Goal: Task Accomplishment & Management: Manage account settings

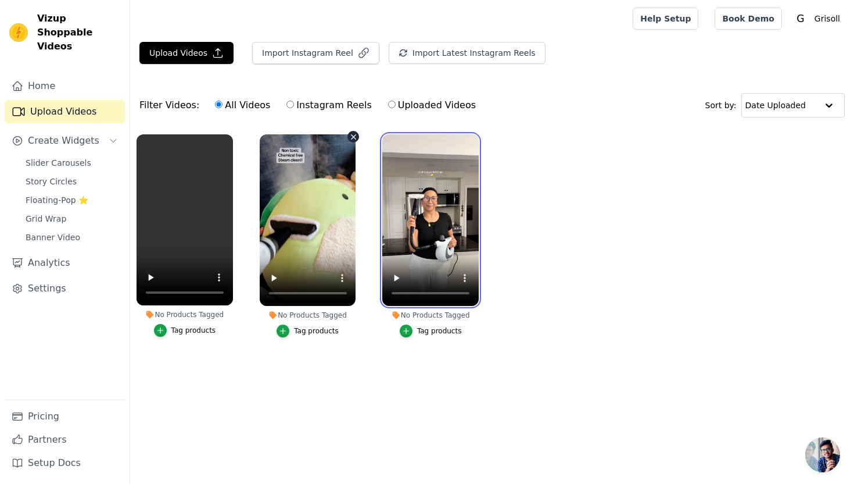
drag, startPoint x: 446, startPoint y: 181, endPoint x: 292, endPoint y: 171, distance: 154.3
click at [292, 171] on ul "No Products Tagged Tag products No Products Tagged Tag products No Products Tag…" at bounding box center [492, 247] width 724 height 239
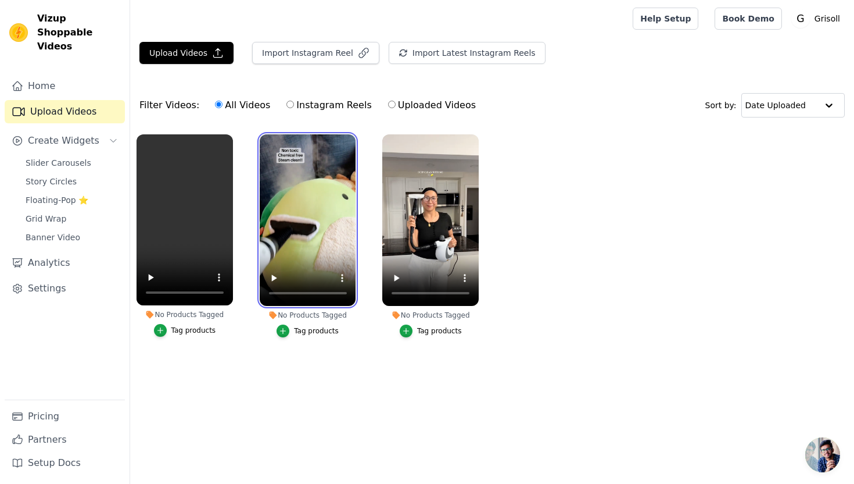
drag, startPoint x: 297, startPoint y: 188, endPoint x: 359, endPoint y: 192, distance: 61.8
click at [358, 191] on div "No Products Tagged Tag products" at bounding box center [307, 238] width 109 height 220
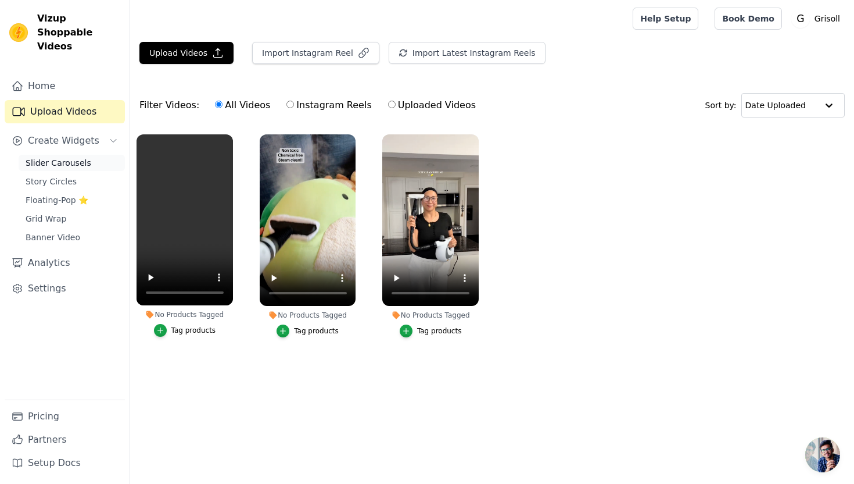
click at [71, 157] on span "Slider Carousels" at bounding box center [59, 163] width 66 height 12
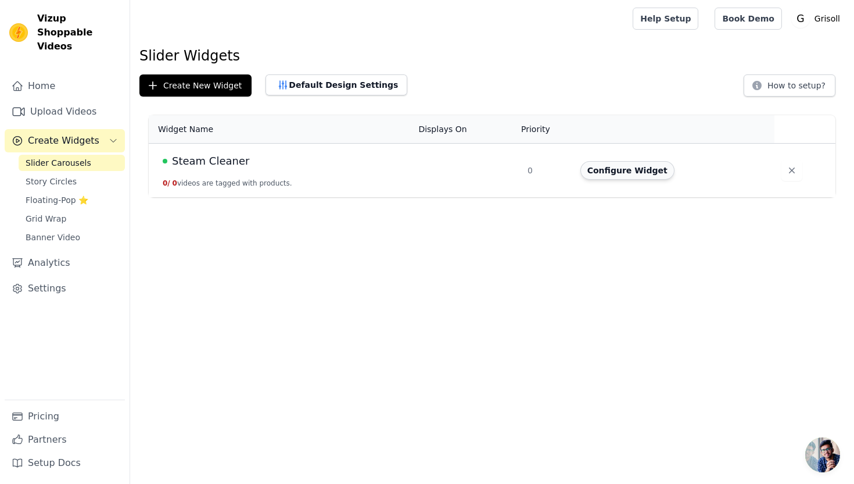
click at [632, 173] on button "Configure Widget" at bounding box center [628, 170] width 94 height 19
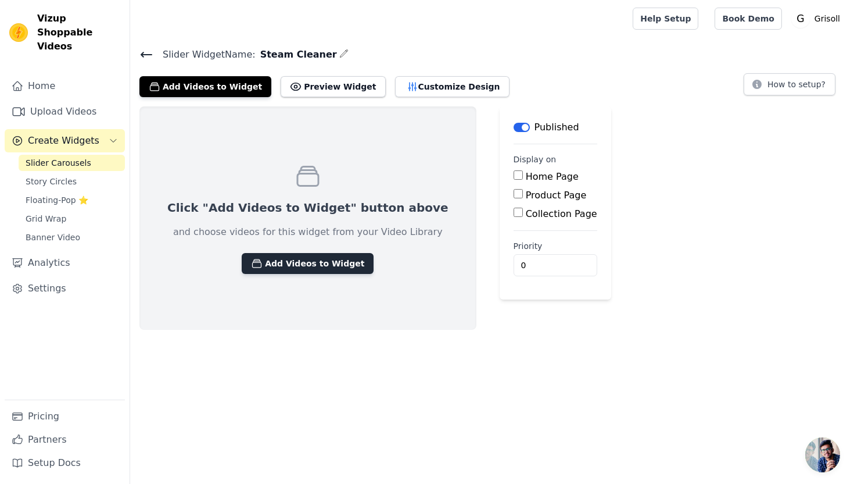
click at [311, 270] on button "Add Videos to Widget" at bounding box center [308, 263] width 132 height 21
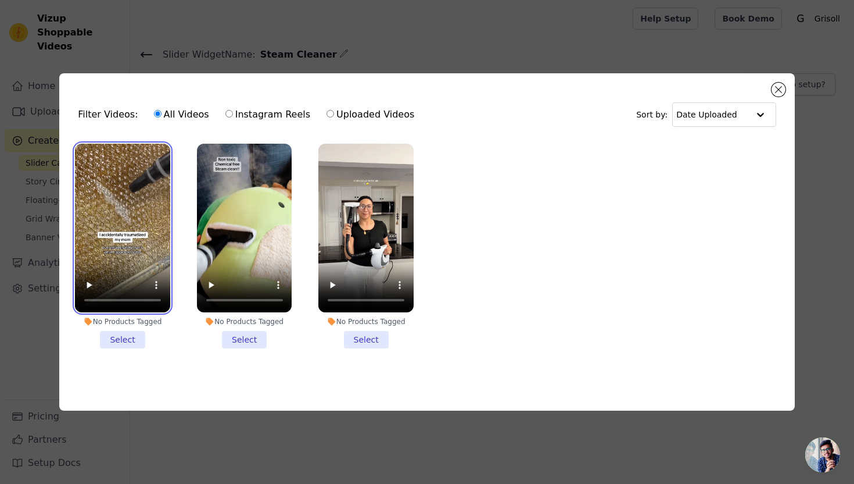
click at [109, 171] on video at bounding box center [122, 228] width 95 height 169
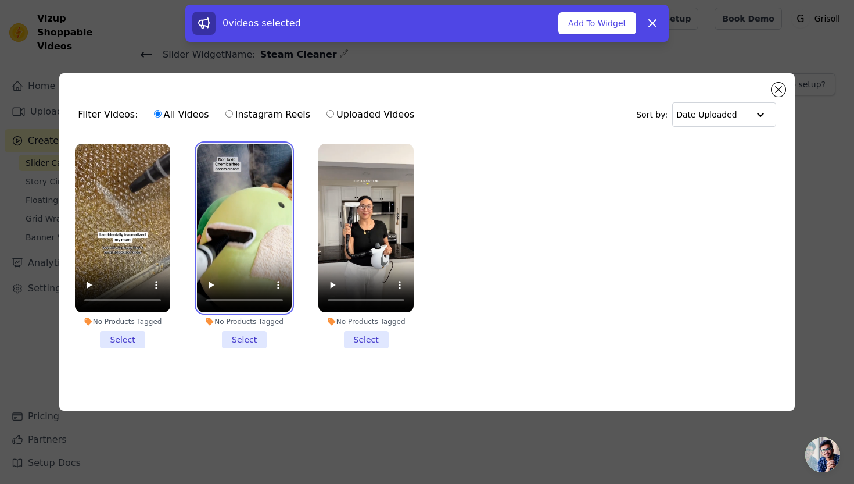
click at [263, 194] on video at bounding box center [244, 228] width 95 height 169
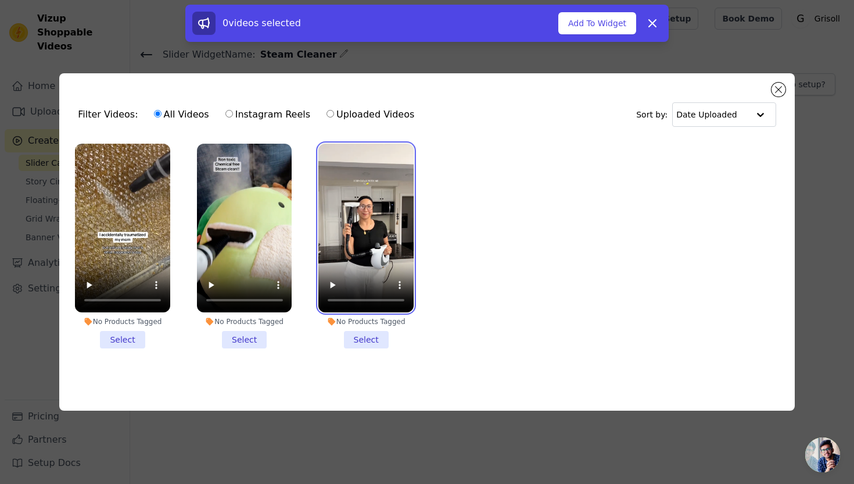
click at [381, 200] on video at bounding box center [366, 228] width 95 height 169
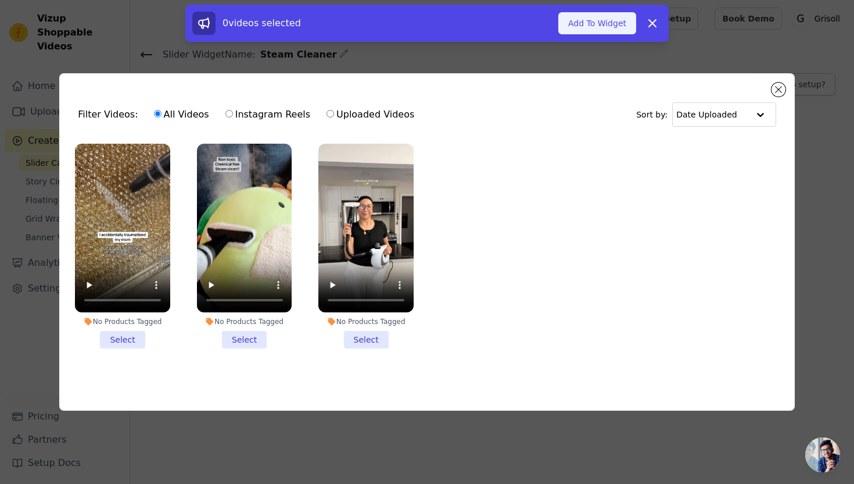
click at [598, 22] on button "Add To Widget" at bounding box center [598, 23] width 78 height 22
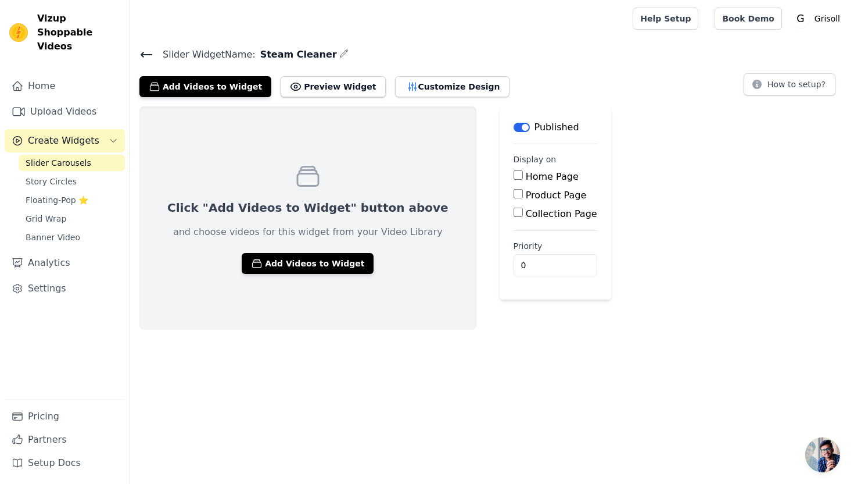
click at [148, 48] on icon at bounding box center [147, 55] width 14 height 14
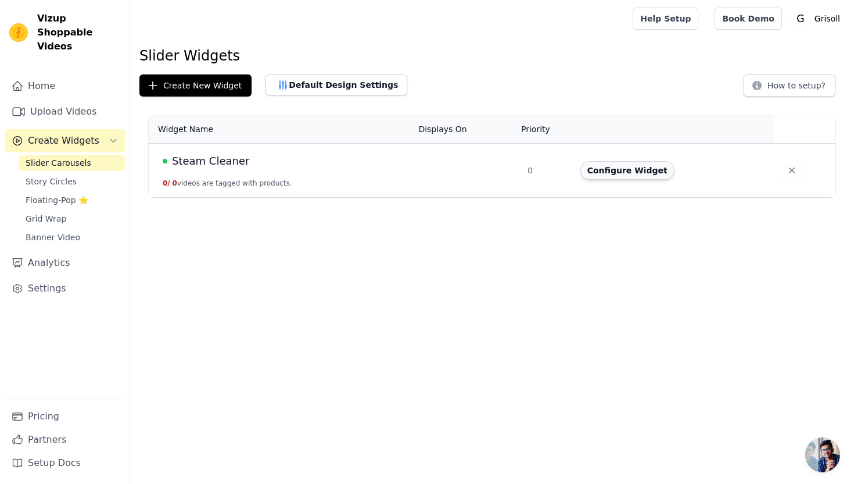
click at [626, 178] on button "Configure Widget" at bounding box center [628, 170] width 94 height 19
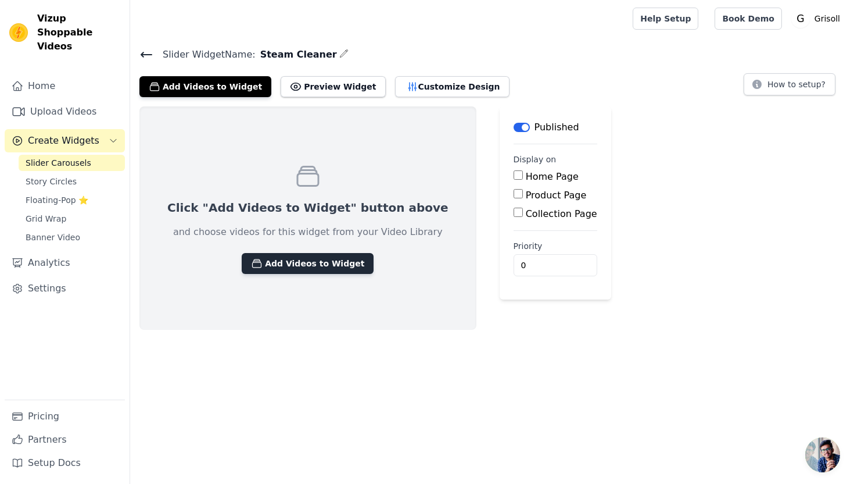
click at [297, 261] on button "Add Videos to Widget" at bounding box center [308, 263] width 132 height 21
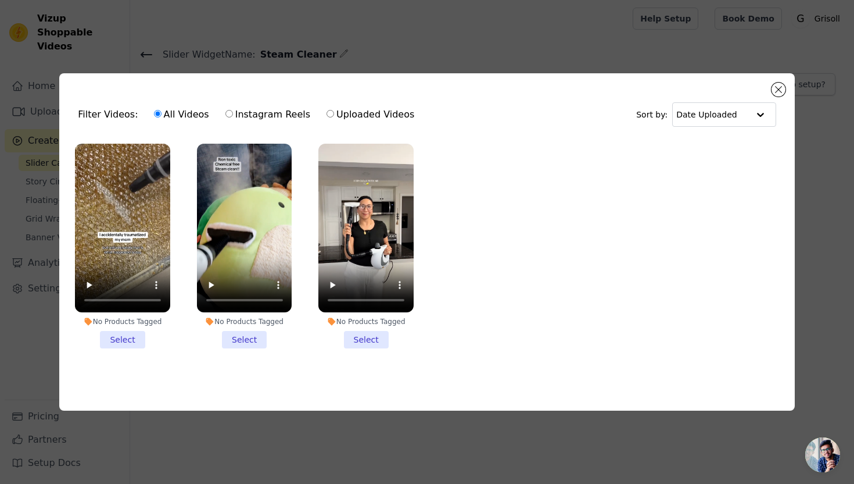
click at [120, 341] on li "No Products Tagged Select" at bounding box center [122, 246] width 95 height 205
click at [0, 0] on input "No Products Tagged Select" at bounding box center [0, 0] width 0 height 0
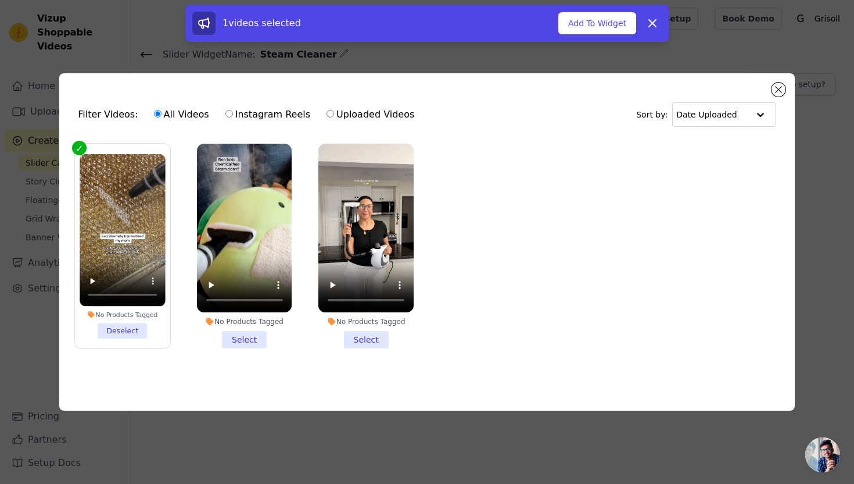
click at [250, 339] on li "No Products Tagged Select" at bounding box center [244, 246] width 95 height 205
click at [0, 0] on input "No Products Tagged Select" at bounding box center [0, 0] width 0 height 0
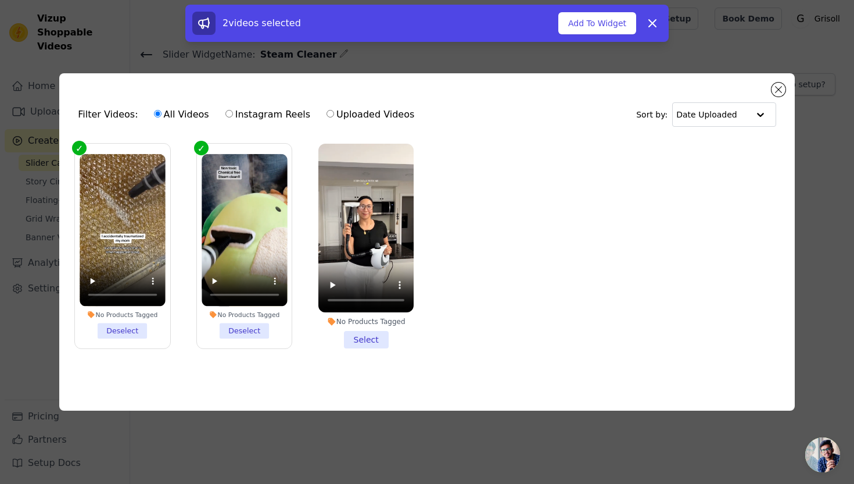
click at [368, 342] on li "No Products Tagged Select" at bounding box center [366, 246] width 95 height 205
click at [0, 0] on input "No Products Tagged Select" at bounding box center [0, 0] width 0 height 0
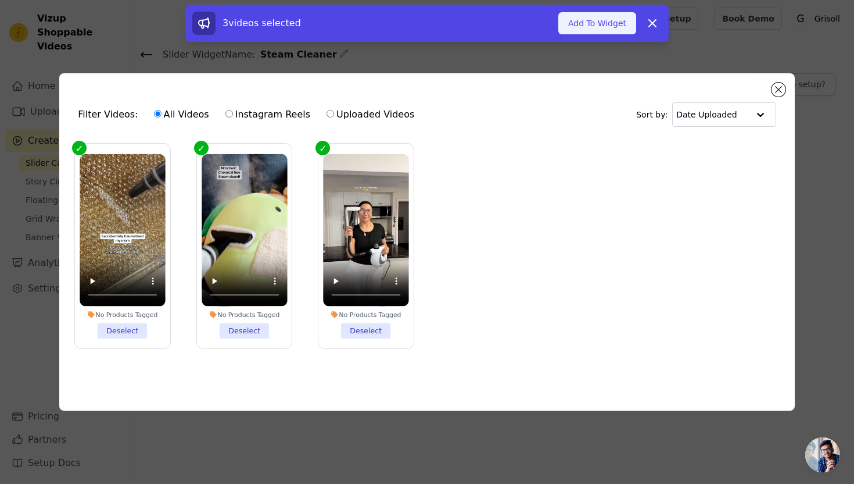
click at [592, 26] on button "Add To Widget" at bounding box center [598, 23] width 78 height 22
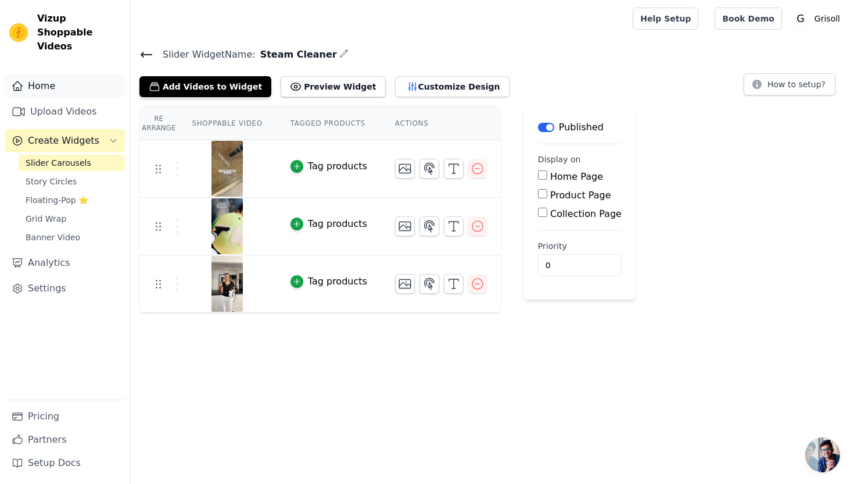
click at [46, 74] on link "Home" at bounding box center [65, 85] width 120 height 23
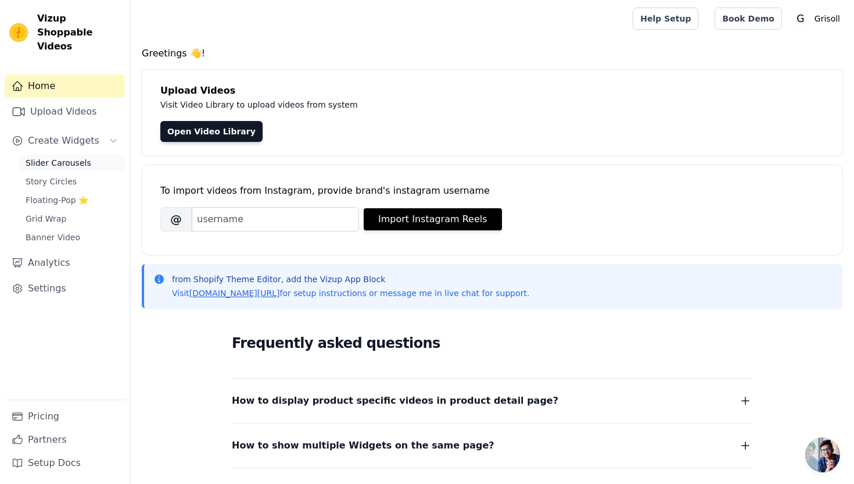
click at [47, 157] on span "Slider Carousels" at bounding box center [59, 163] width 66 height 12
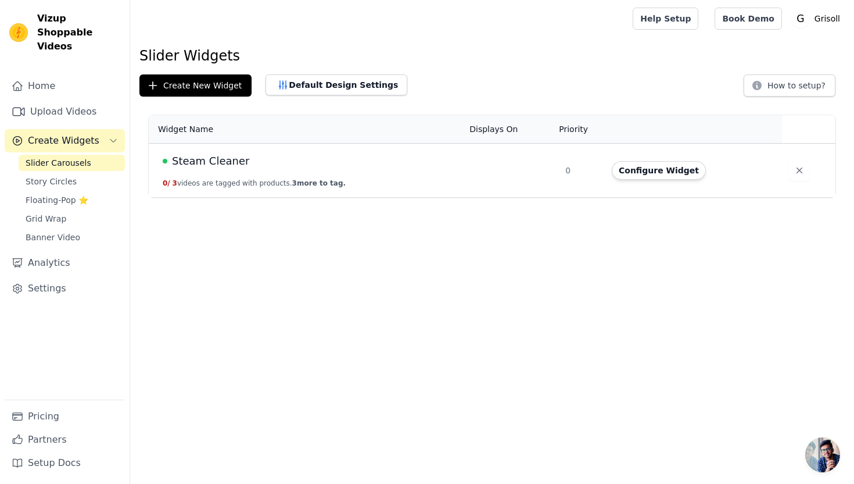
click at [228, 176] on td "Steam Cleaner 0 / 3 videos are tagged with products. 3 more to tag." at bounding box center [306, 171] width 314 height 54
click at [220, 156] on span "Steam Cleaner" at bounding box center [210, 161] width 77 height 16
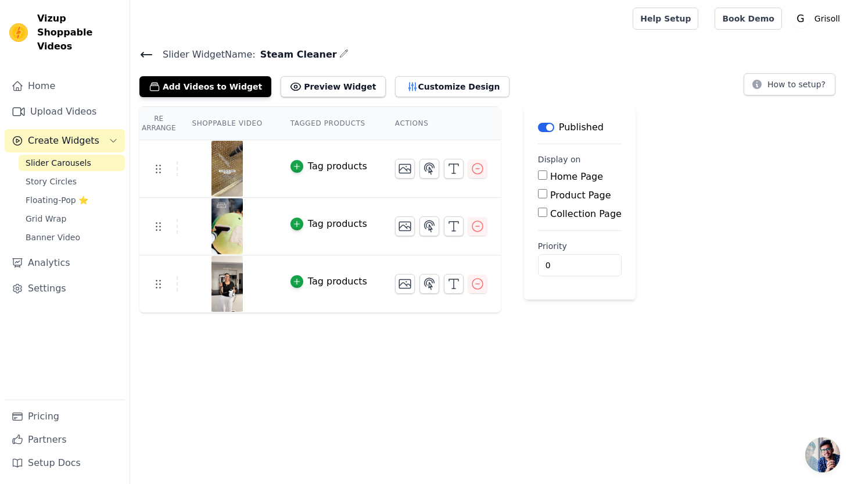
click at [541, 173] on input "Home Page" at bounding box center [542, 174] width 9 height 9
checkbox input "true"
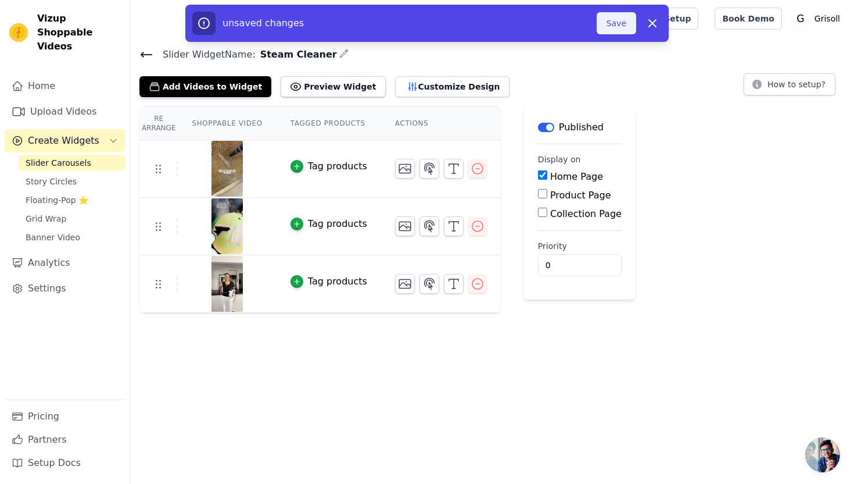
click at [617, 27] on button "Save" at bounding box center [617, 23] width 40 height 22
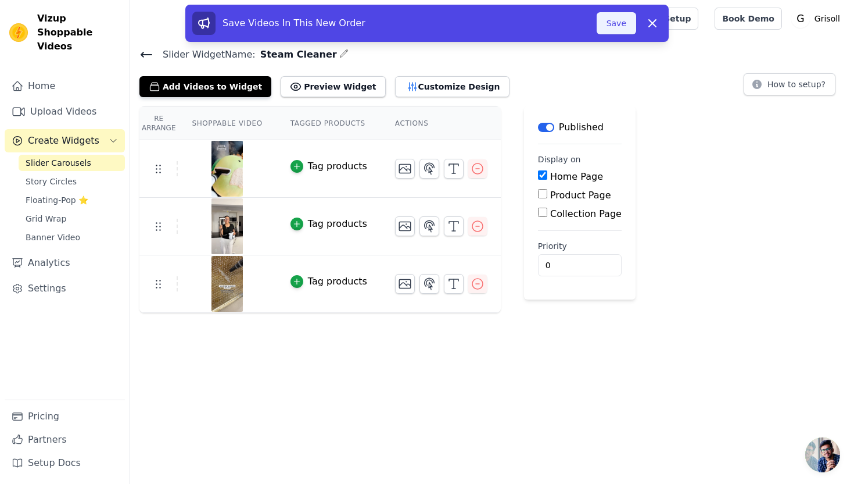
click at [619, 26] on button "Save" at bounding box center [617, 23] width 40 height 22
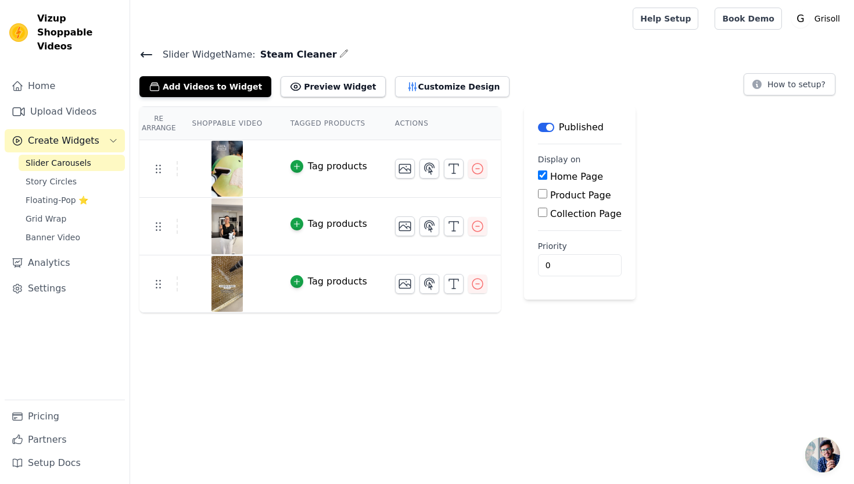
click at [541, 196] on input "Product Page" at bounding box center [542, 193] width 9 height 9
checkbox input "true"
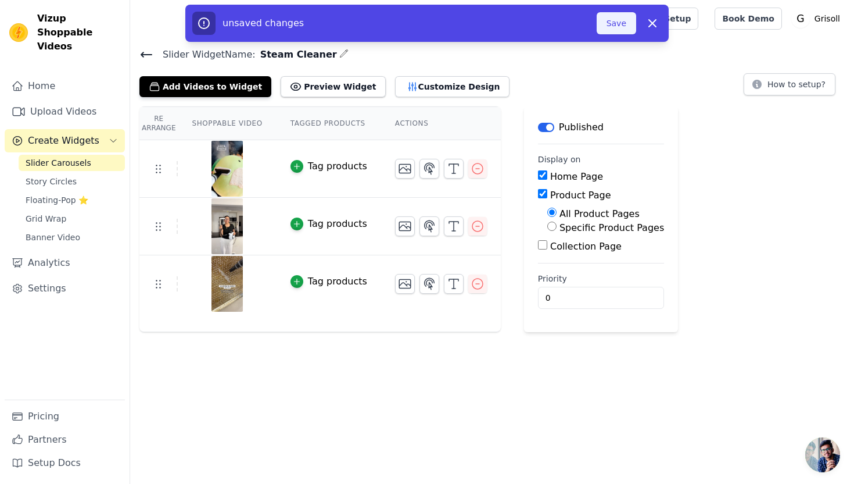
click at [616, 26] on button "Save" at bounding box center [617, 23] width 40 height 22
click at [618, 25] on button "Save" at bounding box center [617, 23] width 40 height 22
